Goal: Information Seeking & Learning: Find specific fact

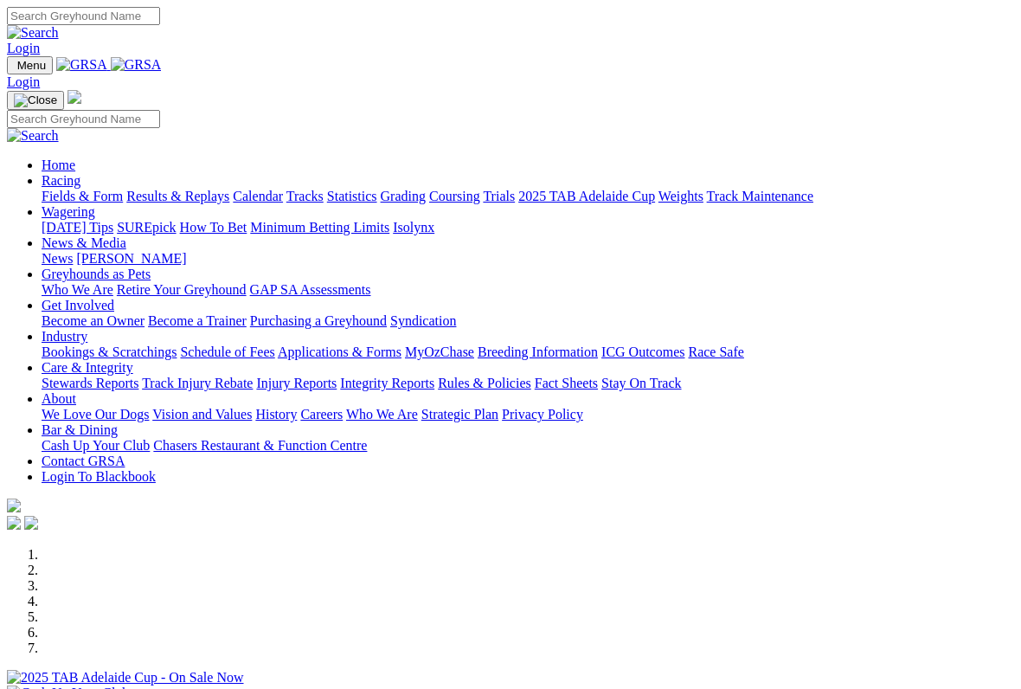
click at [80, 173] on link "Racing" at bounding box center [61, 180] width 39 height 15
click at [226, 189] on link "Results & Replays" at bounding box center [177, 196] width 103 height 15
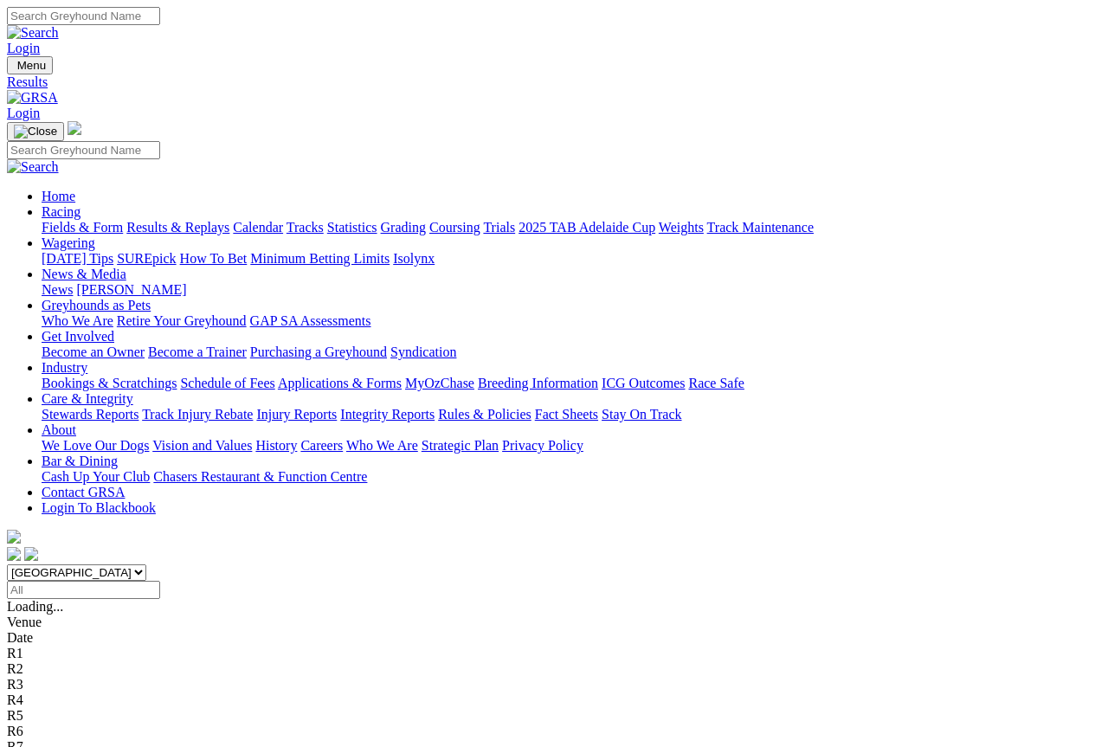
scroll to position [2, 0]
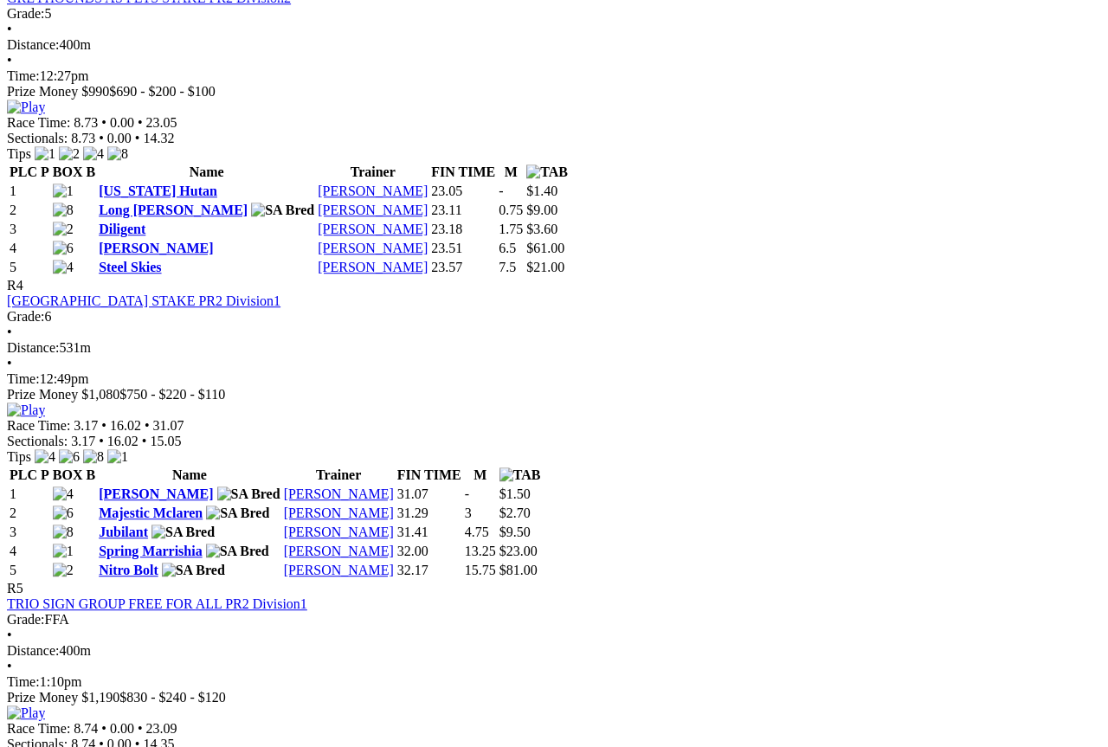
scroll to position [1451, 0]
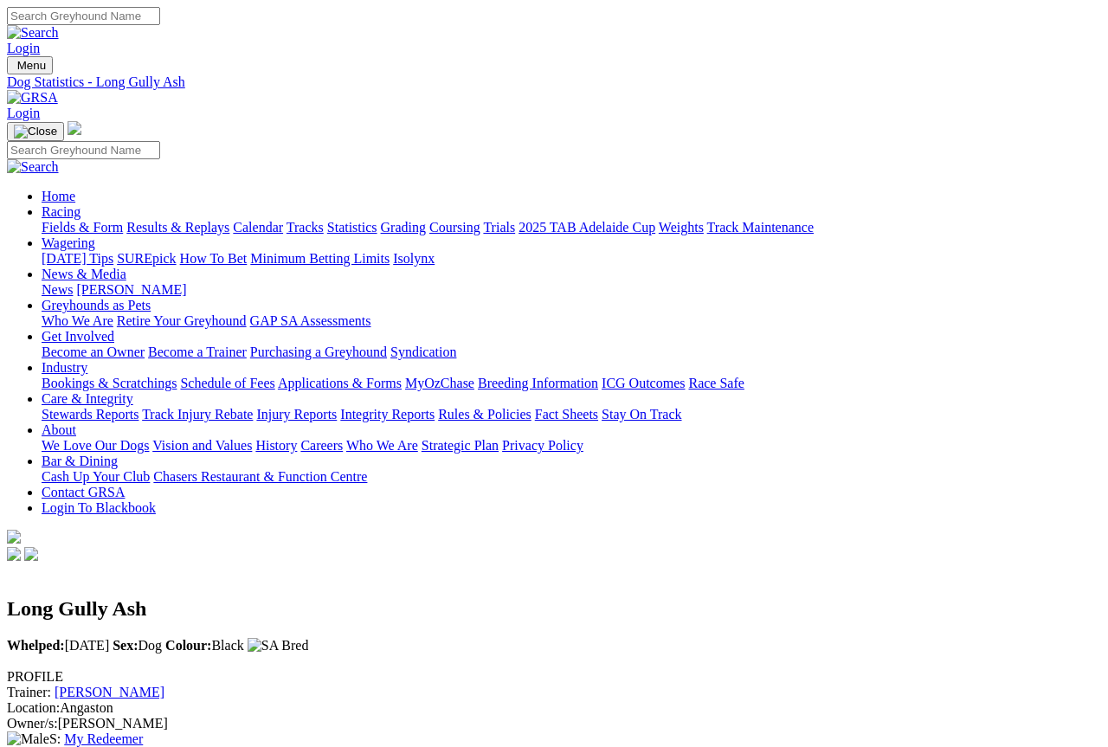
scroll to position [2, 0]
